Goal: Task Accomplishment & Management: Manage account settings

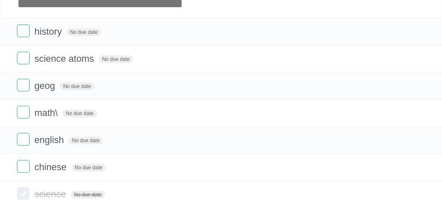
scroll to position [40, 0]
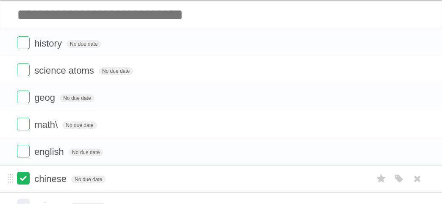
click at [28, 175] on label at bounding box center [23, 178] width 13 height 13
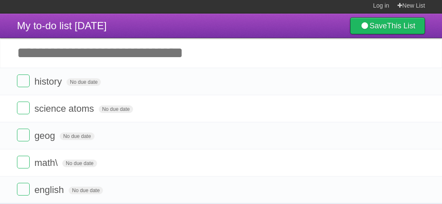
scroll to position [0, 0]
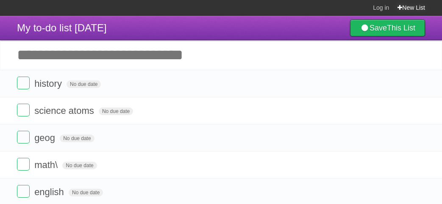
click at [411, 9] on link "New List" at bounding box center [412, 7] width 28 height 15
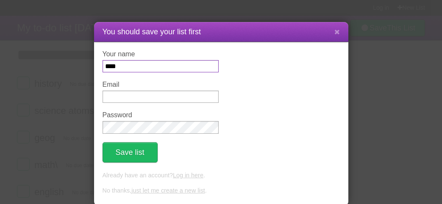
type input "****"
click at [113, 100] on input "Email" at bounding box center [161, 97] width 116 height 12
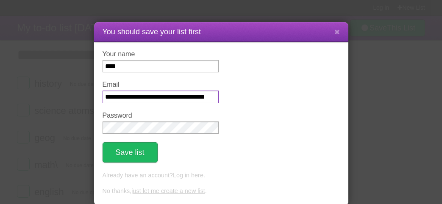
scroll to position [0, 14]
type input "**********"
click at [340, 30] on button at bounding box center [337, 32] width 18 height 16
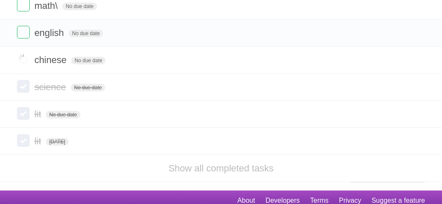
scroll to position [163, 0]
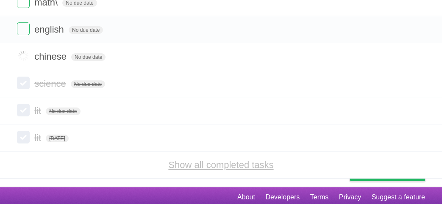
click at [243, 164] on link "Show all completed tasks" at bounding box center [220, 165] width 105 height 11
click at [251, 164] on link "Show all completed tasks" at bounding box center [220, 165] width 105 height 11
click at [256, 164] on link "Show all completed tasks" at bounding box center [220, 165] width 105 height 11
click at [257, 164] on link "Show all completed tasks" at bounding box center [220, 165] width 105 height 11
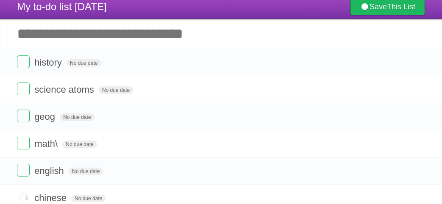
scroll to position [20, 0]
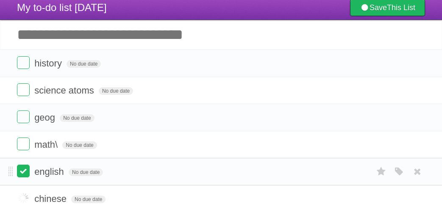
click at [22, 166] on label at bounding box center [23, 171] width 13 height 13
click at [20, 139] on label at bounding box center [23, 144] width 13 height 13
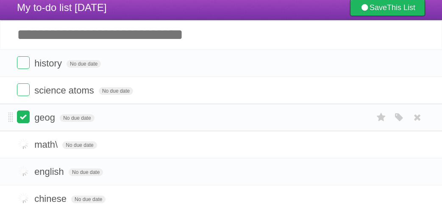
click at [22, 113] on label at bounding box center [23, 117] width 13 height 13
click at [27, 89] on label at bounding box center [23, 90] width 13 height 13
click at [26, 58] on label at bounding box center [23, 62] width 13 height 13
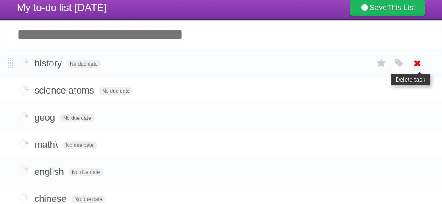
click at [417, 62] on icon at bounding box center [418, 63] width 12 height 14
click at [422, 64] on icon at bounding box center [418, 63] width 12 height 14
click at [418, 68] on icon at bounding box center [418, 63] width 12 height 14
click at [420, 63] on icon at bounding box center [418, 63] width 12 height 14
click at [418, 69] on icon at bounding box center [418, 63] width 12 height 14
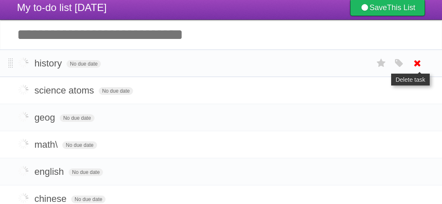
click at [417, 68] on icon at bounding box center [418, 63] width 12 height 14
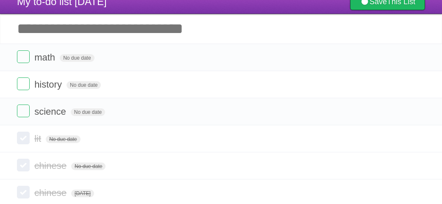
scroll to position [24, 0]
